Goal: Information Seeking & Learning: Learn about a topic

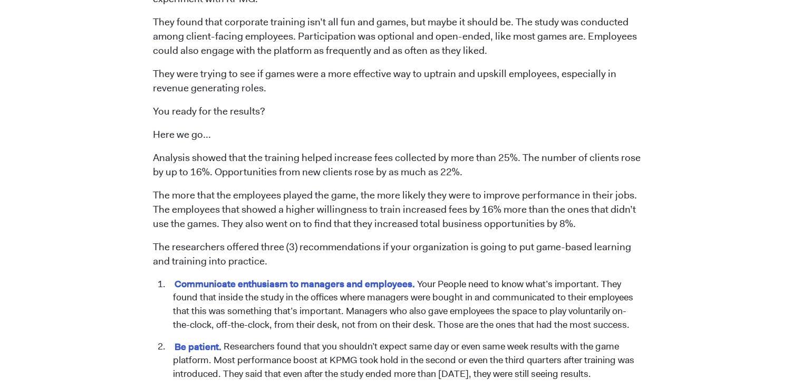
scroll to position [600, 0]
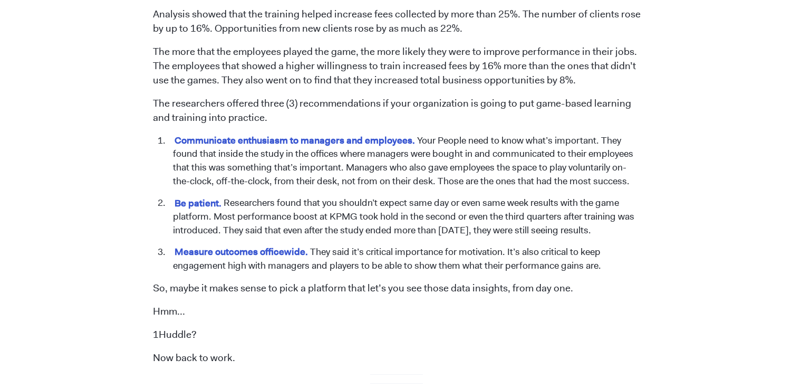
scroll to position [751, 0]
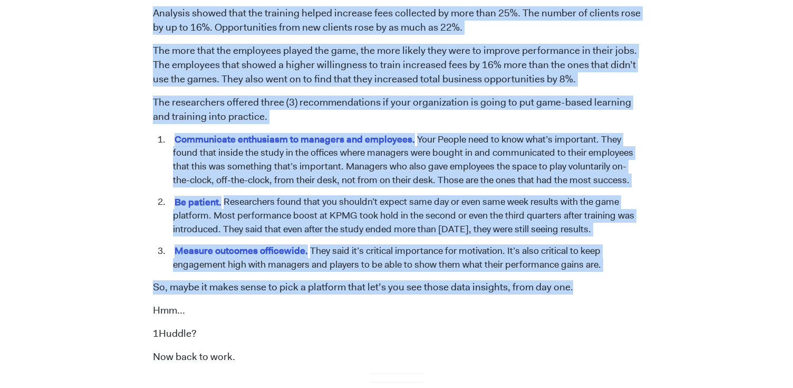
drag, startPoint x: 152, startPoint y: 14, endPoint x: 582, endPoint y: 293, distance: 512.2
copy span "Analysis showed that the training helped increase fees collected by more than 2…"
